Goal: Information Seeking & Learning: Learn about a topic

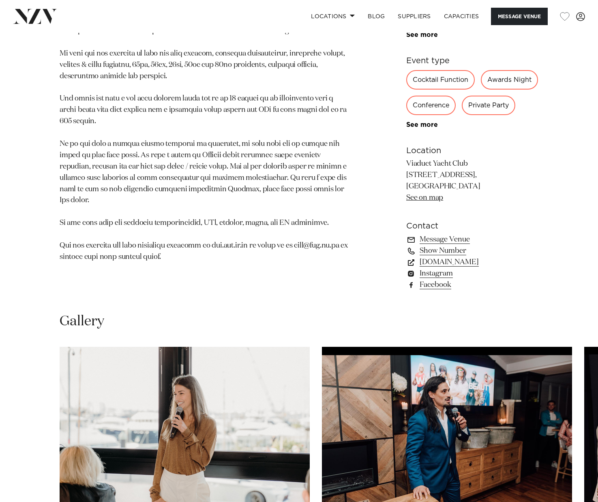
scroll to position [434, 0]
click at [458, 267] on link "[DOMAIN_NAME]" at bounding box center [472, 261] width 132 height 11
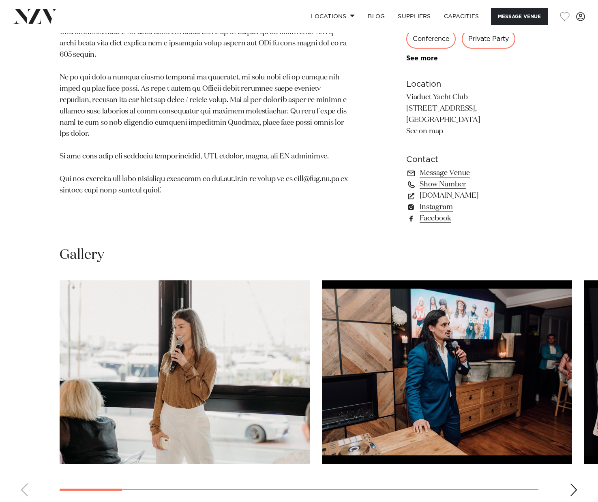
scroll to position [564, 0]
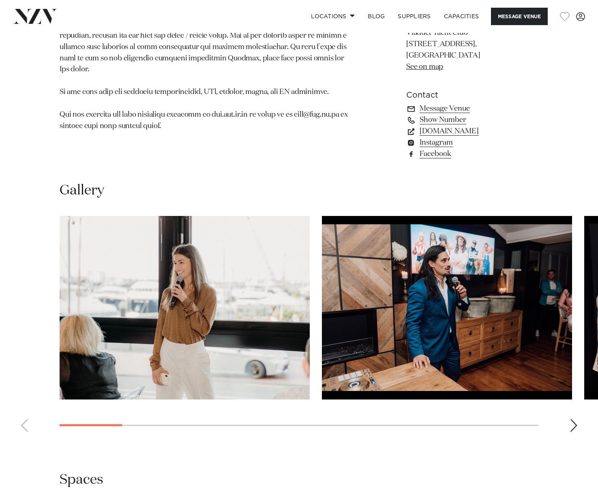
click at [192, 293] on img "1 / 14" at bounding box center [185, 308] width 250 height 184
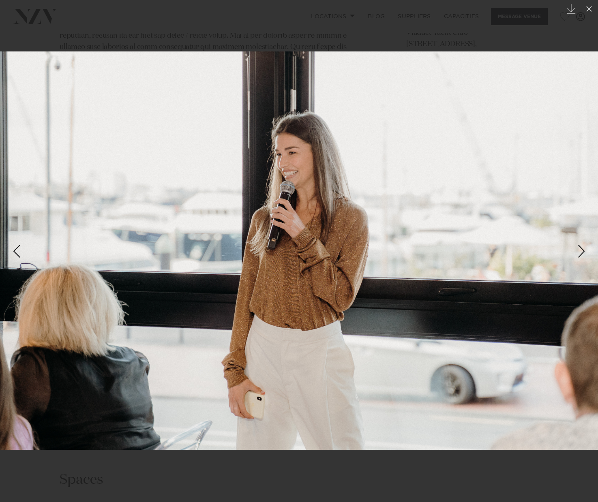
click at [392, 29] on div at bounding box center [299, 251] width 598 height 502
